Goal: Task Accomplishment & Management: Use online tool/utility

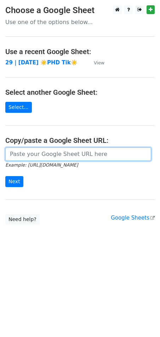
click at [40, 151] on input "url" at bounding box center [78, 153] width 146 height 13
paste input "[URL][DOMAIN_NAME]"
type input "[URL][DOMAIN_NAME]"
click at [5, 176] on input "Next" at bounding box center [14, 181] width 18 height 11
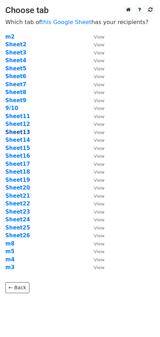
click at [15, 133] on strong "Sheet13" at bounding box center [17, 132] width 25 height 6
click at [21, 134] on strong "Sheet13" at bounding box center [17, 132] width 25 height 6
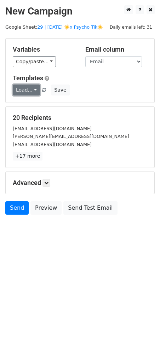
click at [32, 89] on link "Load..." at bounding box center [26, 90] width 27 height 11
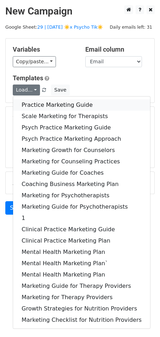
click at [56, 100] on link "Practice Marketing Guide" at bounding box center [81, 104] width 137 height 11
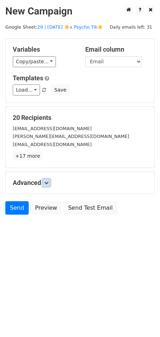
click at [49, 182] on link at bounding box center [46, 183] width 8 height 8
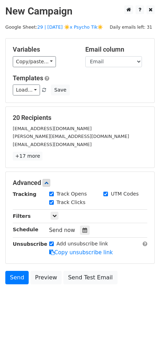
click at [72, 228] on span "Send now" at bounding box center [62, 230] width 26 height 6
click at [82, 228] on icon at bounding box center [84, 230] width 5 height 5
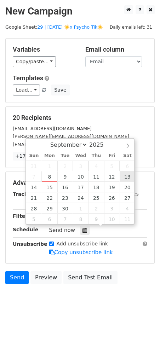
type input "2025-09-13 12:00"
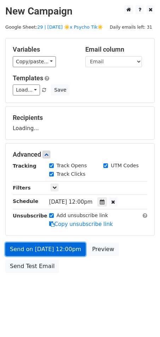
click at [69, 245] on link "Send on Sep 13 at 12:00pm" at bounding box center [45, 249] width 80 height 13
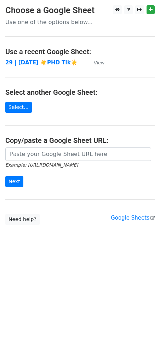
click at [41, 146] on main "Choose a Google Sheet Use one of the options below... Use a recent Google Sheet…" at bounding box center [80, 115] width 160 height 220
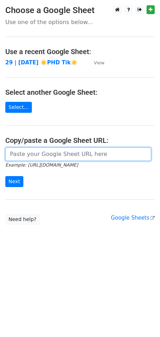
click at [38, 149] on input "url" at bounding box center [78, 153] width 146 height 13
paste input "https://docs.google.com/spreadsheets/d/1ae6GPq5XFhtp2wRgFqMHBbXpP8tupqeyEj8zPS0…"
type input "https://docs.google.com/spreadsheets/d/1ae6GPq5XFhtp2wRgFqMHBbXpP8tupqeyEj8zPS0…"
click at [5, 176] on input "Next" at bounding box center [14, 181] width 18 height 11
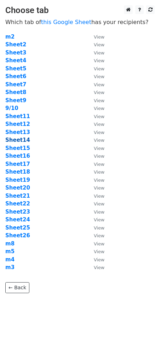
click at [17, 139] on strong "Sheet14" at bounding box center [17, 140] width 25 height 6
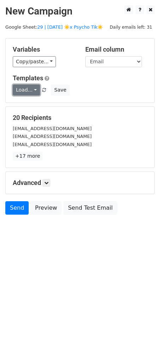
click at [21, 87] on link "Load..." at bounding box center [26, 90] width 27 height 11
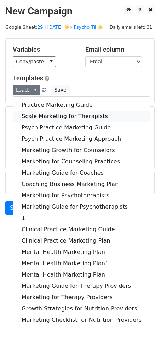
click at [48, 112] on link "Scale Marketing for Therapists" at bounding box center [81, 116] width 137 height 11
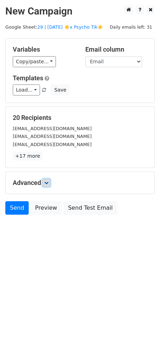
click at [48, 182] on icon at bounding box center [46, 183] width 4 height 4
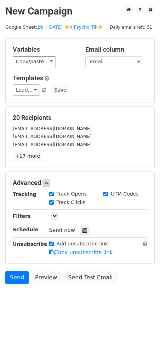
click at [80, 229] on div at bounding box center [85, 230] width 10 height 9
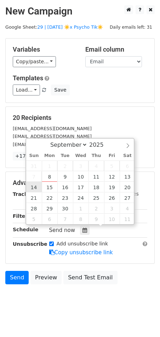
type input "2025-09-14 12:00"
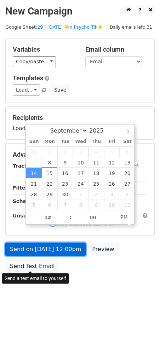
click at [39, 253] on form "Variables Copy/paste... {{Email}} Email column Email Templates Load... Practice…" at bounding box center [79, 157] width 149 height 238
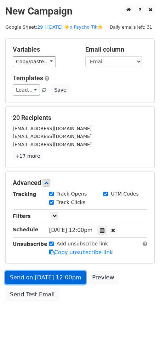
click at [24, 271] on link "Send on Sep 14 at 12:00pm" at bounding box center [45, 277] width 80 height 13
